Goal: Information Seeking & Learning: Learn about a topic

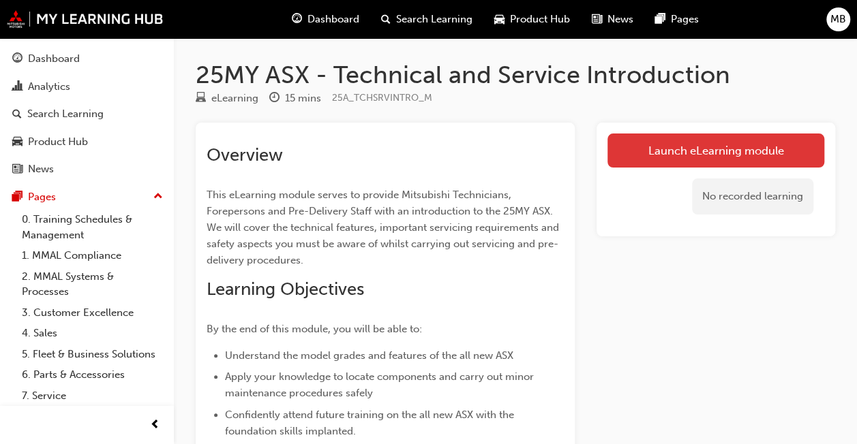
click at [761, 151] on link "Launch eLearning module" at bounding box center [715, 151] width 217 height 34
